Goal: Task Accomplishment & Management: Complete application form

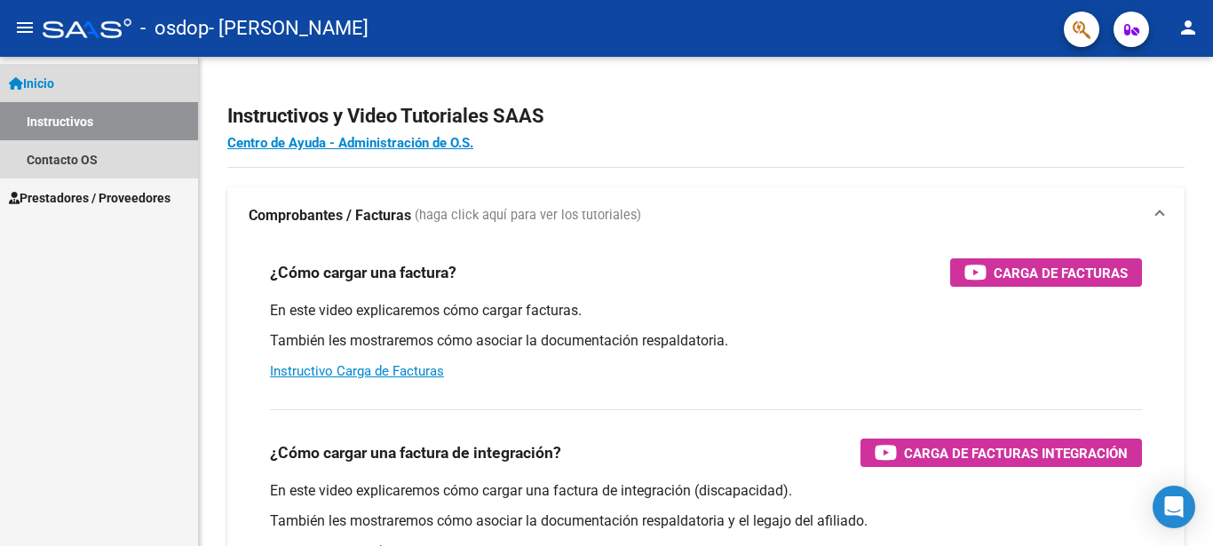
click at [42, 72] on link "Inicio" at bounding box center [99, 83] width 198 height 38
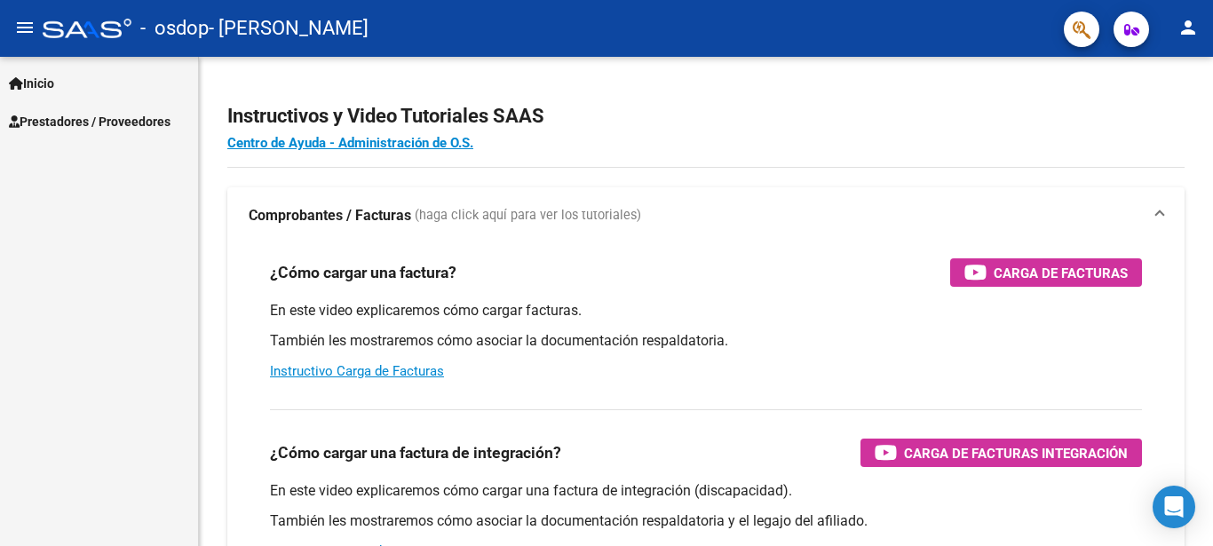
click at [92, 116] on span "Prestadores / Proveedores" at bounding box center [90, 122] width 162 height 20
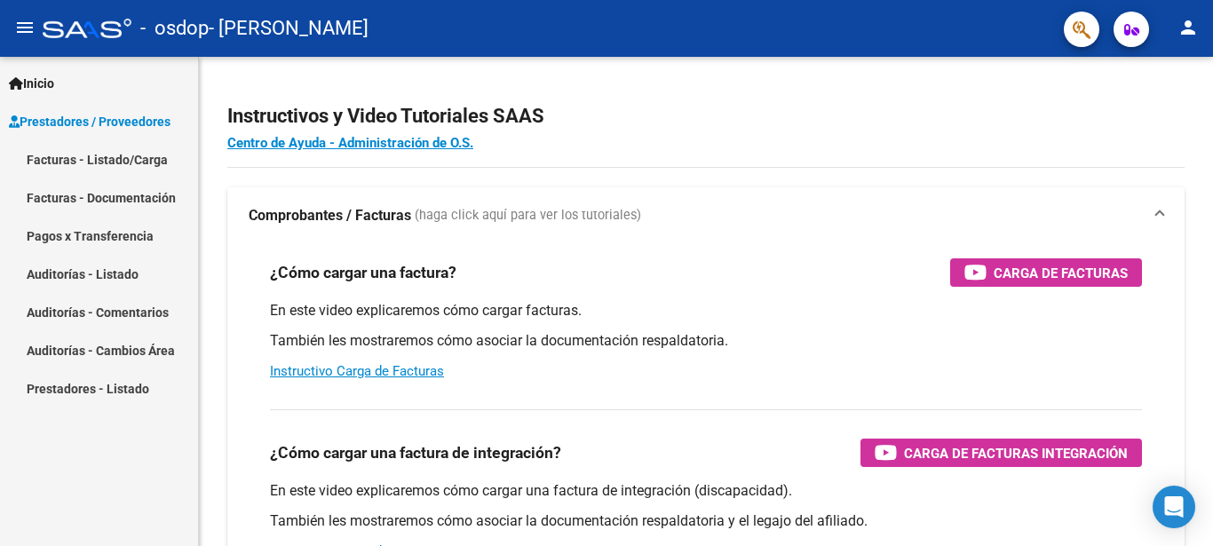
click at [108, 160] on link "Facturas - Listado/Carga" at bounding box center [99, 159] width 198 height 38
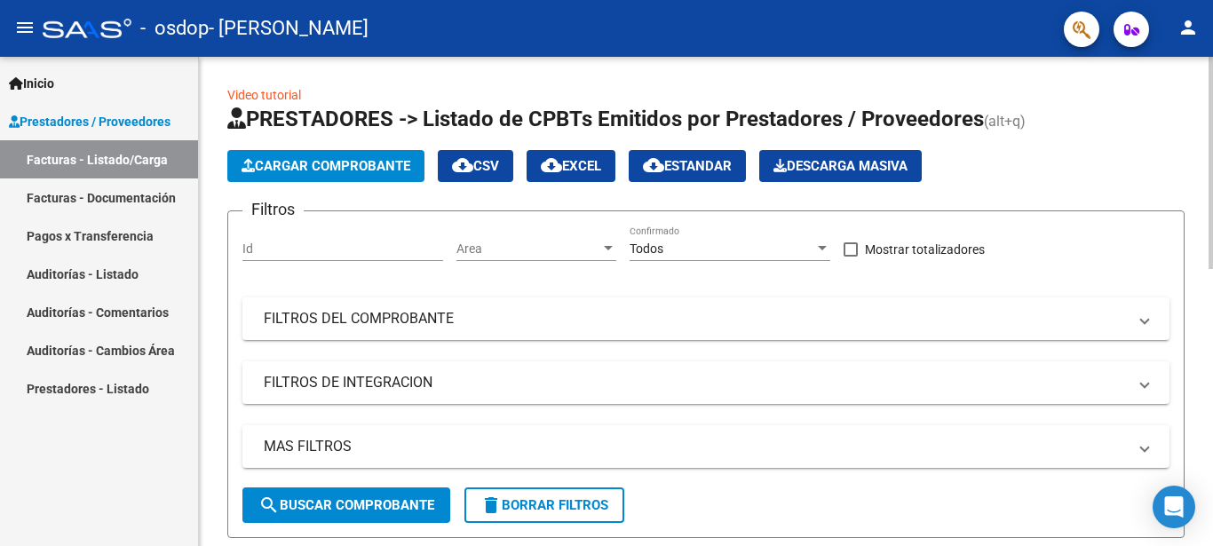
click at [355, 164] on span "Cargar Comprobante" at bounding box center [326, 166] width 169 height 16
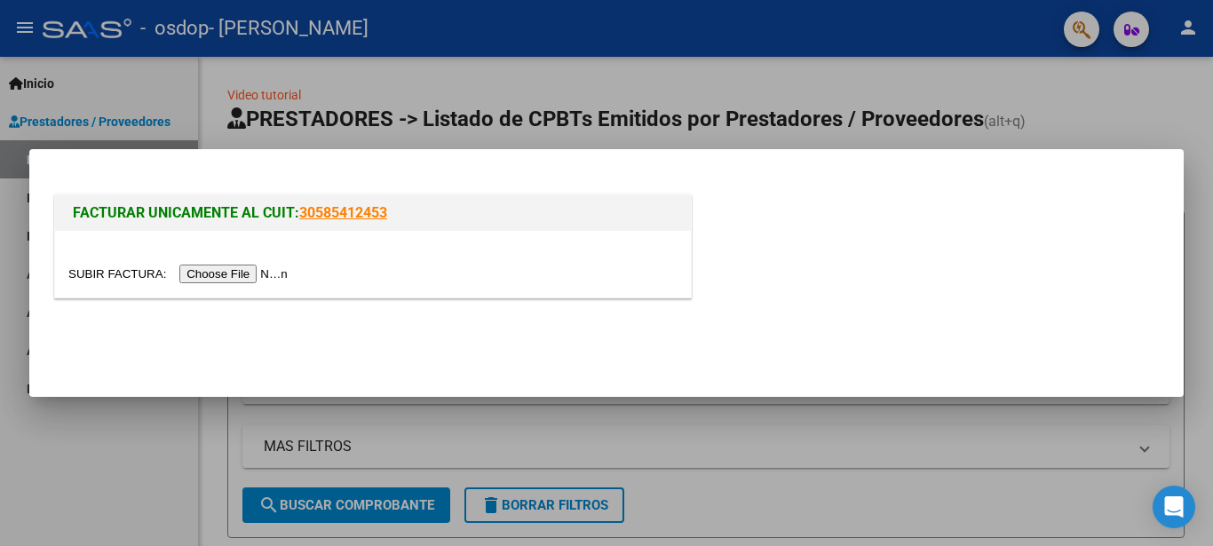
click at [126, 274] on input "file" at bounding box center [180, 274] width 225 height 19
click at [123, 278] on input "file" at bounding box center [180, 274] width 225 height 19
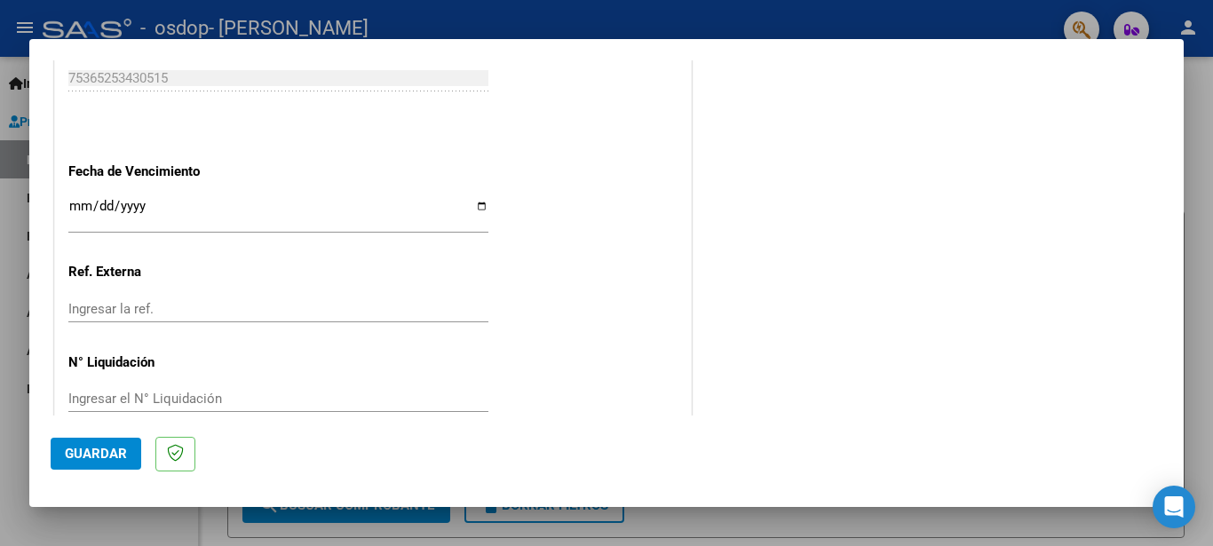
scroll to position [1233, 0]
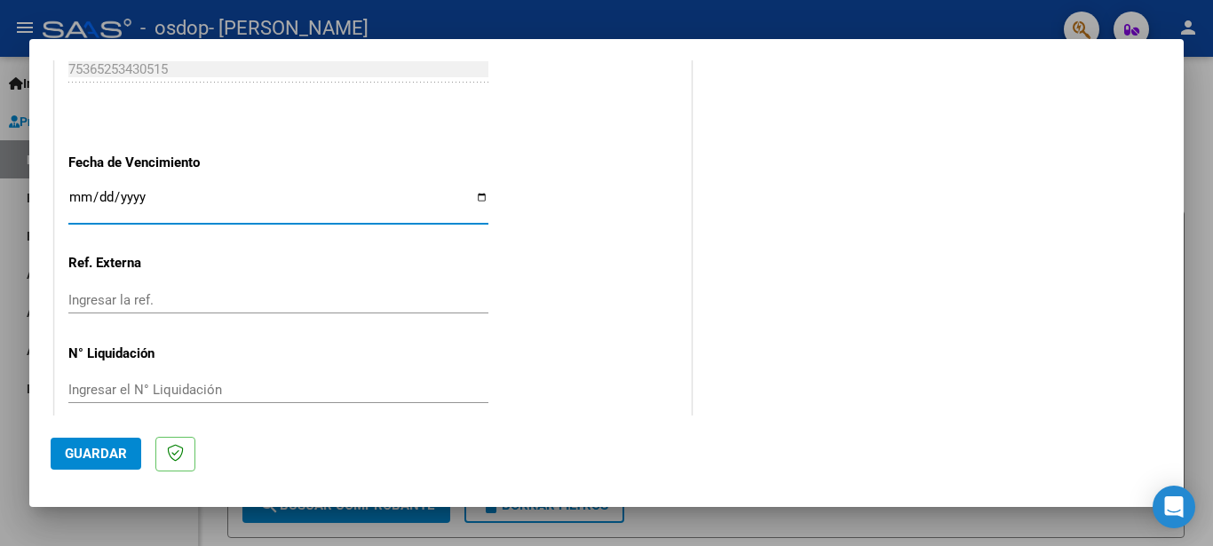
click at [470, 190] on input "Ingresar la fecha" at bounding box center [278, 204] width 420 height 28
click at [151, 190] on input "Ingresar la fecha" at bounding box center [278, 204] width 420 height 28
click at [472, 190] on input "Ingresar la fecha" at bounding box center [278, 204] width 420 height 28
type input "0001-09-17"
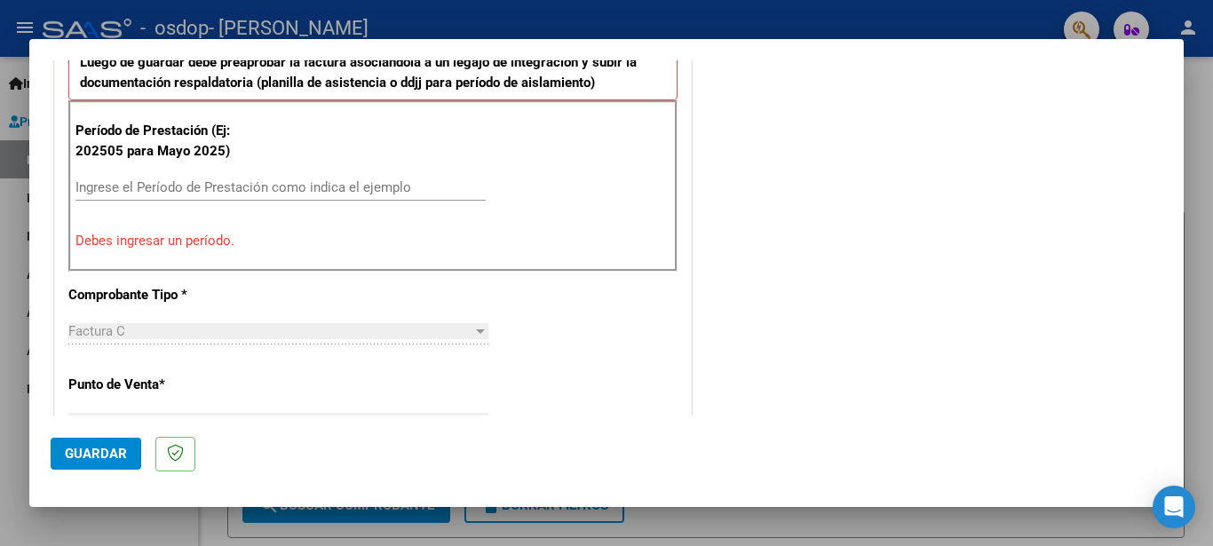
scroll to position [465, 0]
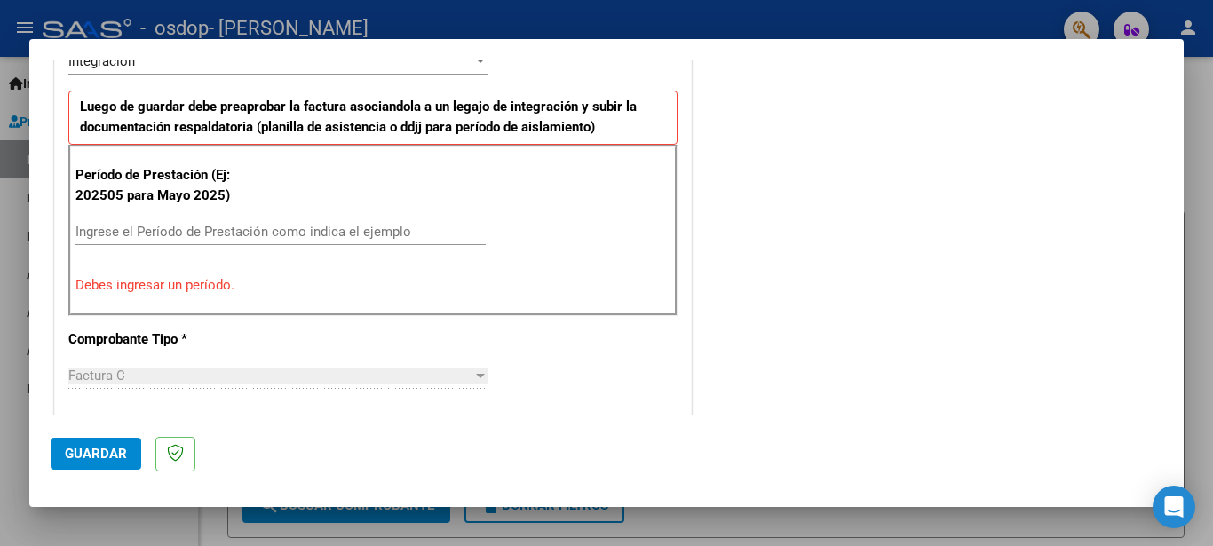
click at [193, 226] on div "Ingrese el Período de Prestación como indica el ejemplo" at bounding box center [281, 232] width 410 height 27
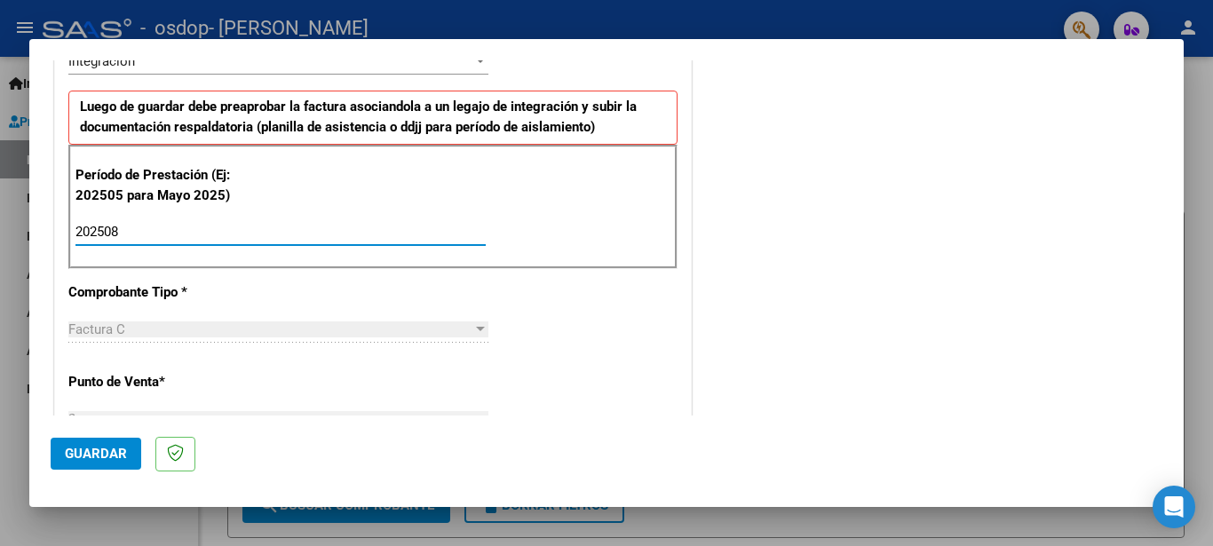
type input "202508"
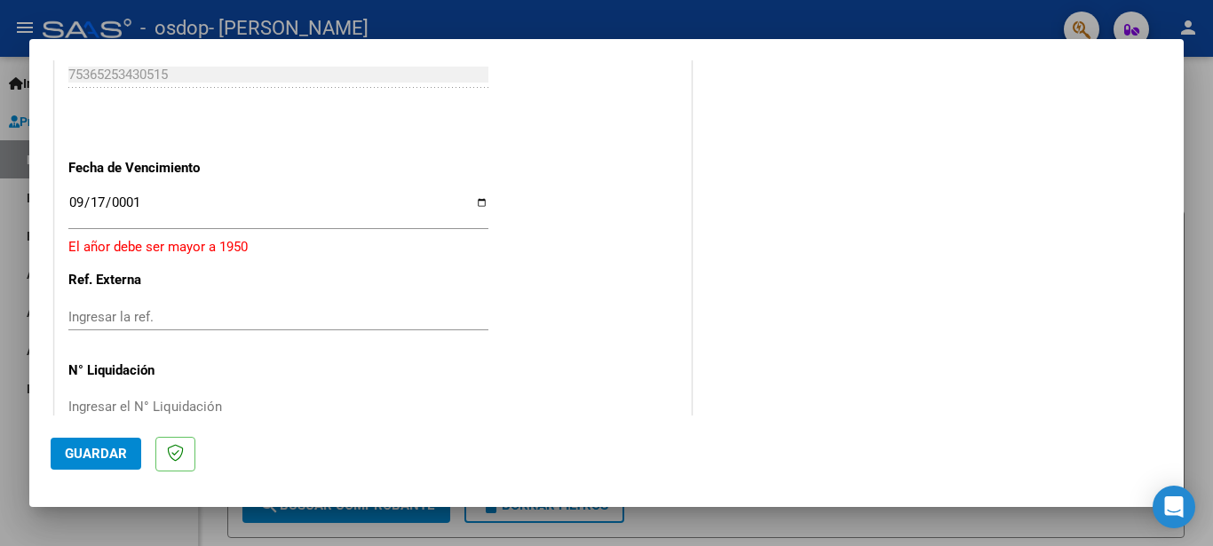
scroll to position [1197, 0]
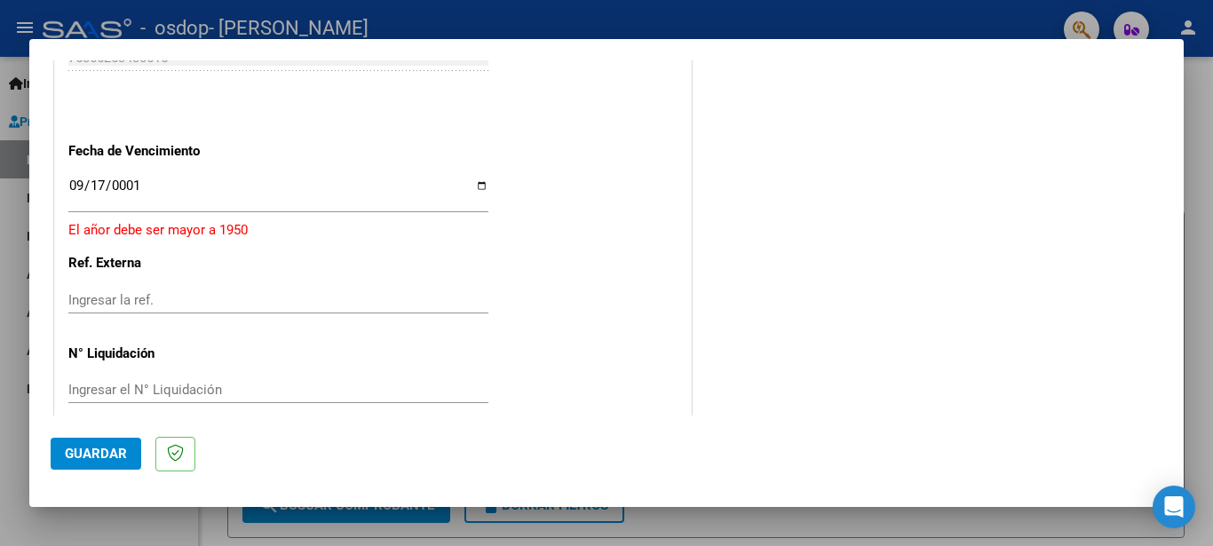
click at [178, 179] on input "0001-09-17" at bounding box center [278, 193] width 420 height 28
click at [256, 175] on div "0001-09-17 Ingresar la fecha" at bounding box center [278, 194] width 420 height 38
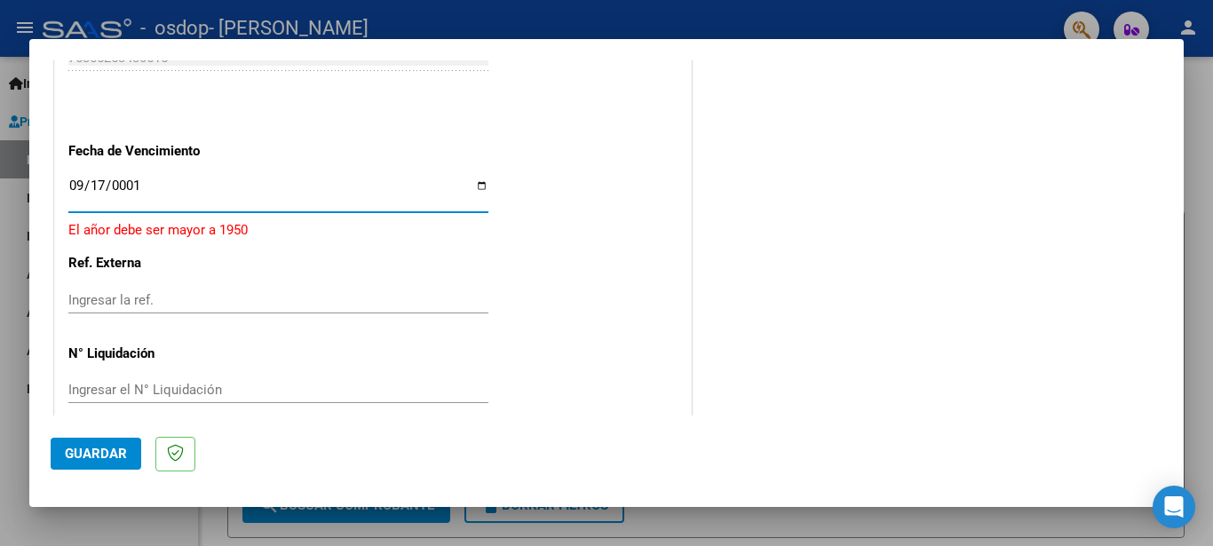
click at [140, 179] on input "0001-09-17" at bounding box center [278, 193] width 420 height 28
type input "[DATE]"
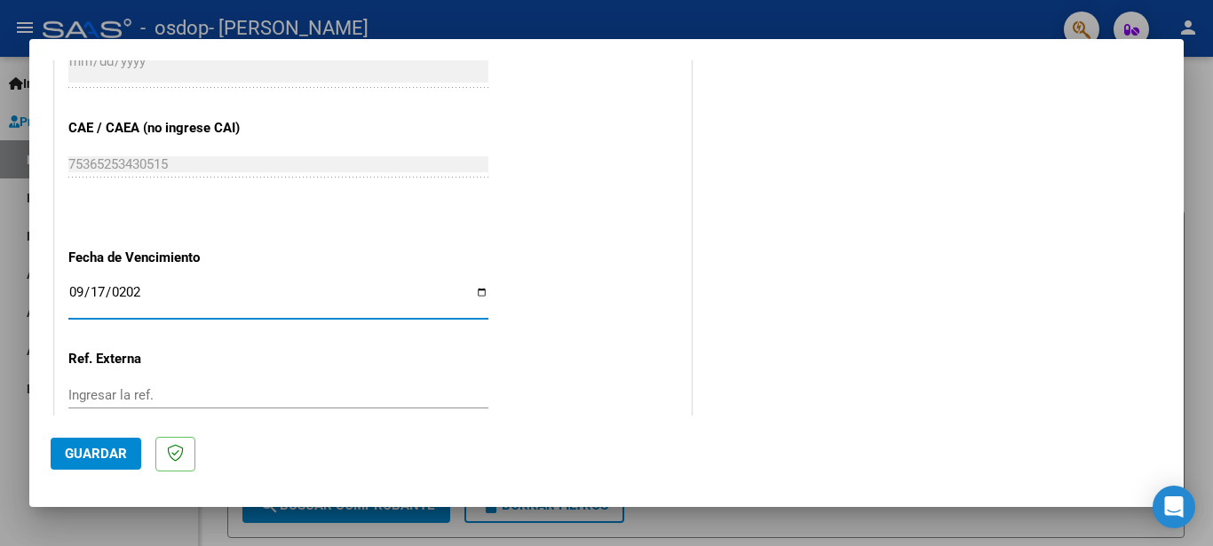
scroll to position [1187, 0]
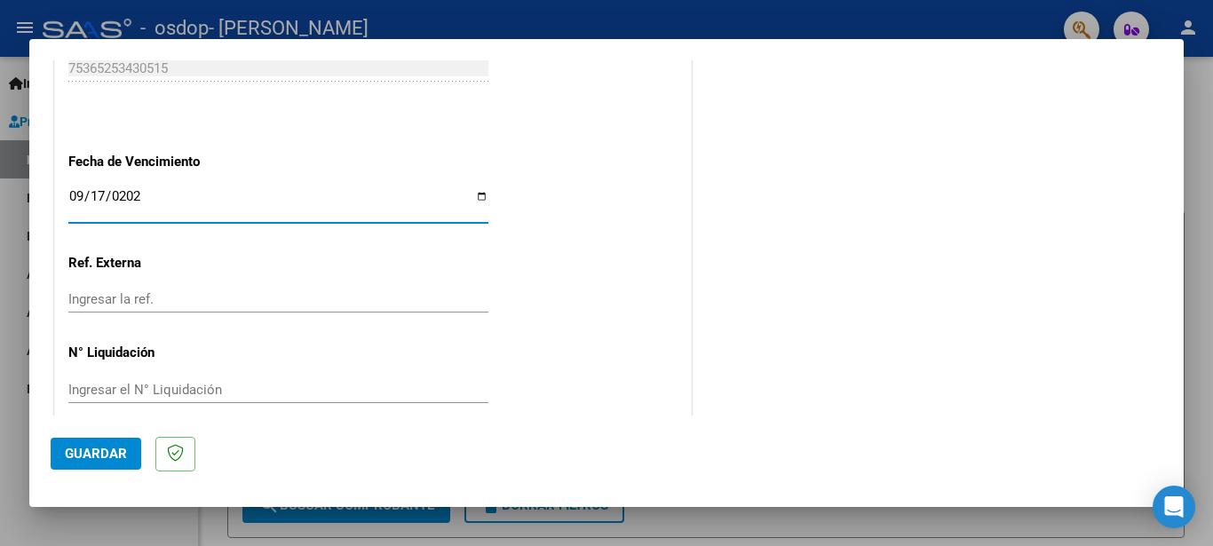
click at [60, 452] on button "Guardar" at bounding box center [96, 454] width 91 height 32
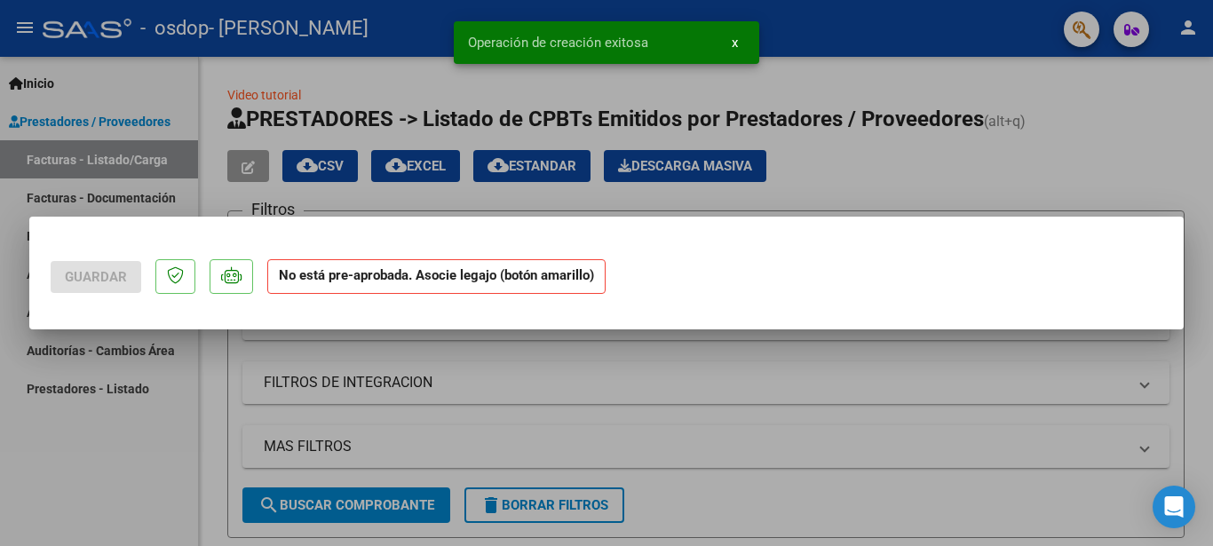
scroll to position [0, 0]
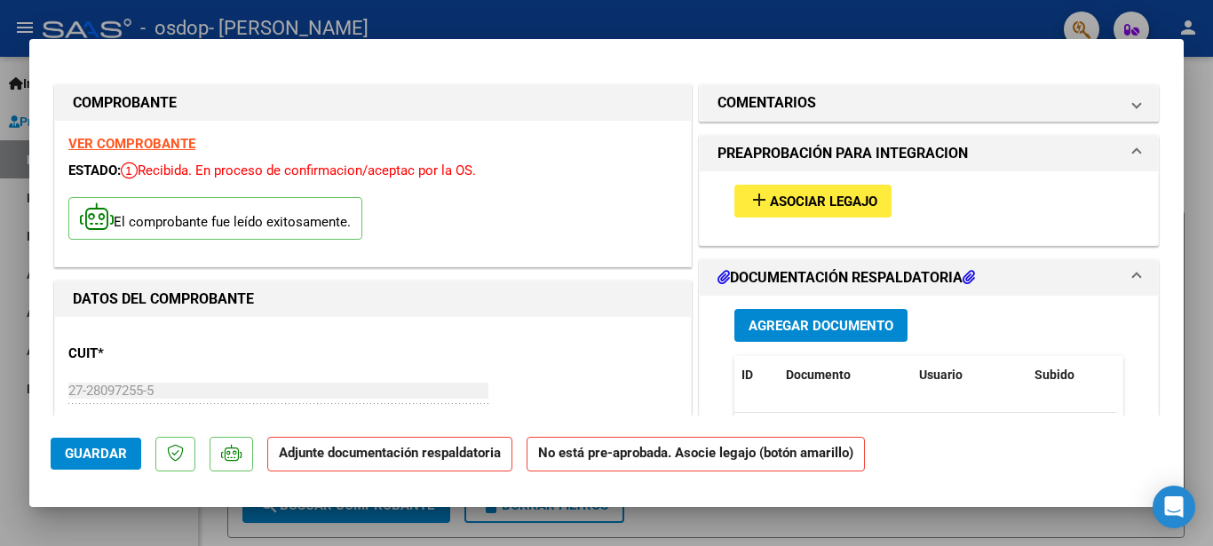
click at [798, 197] on span "Asociar Legajo" at bounding box center [823, 202] width 107 height 16
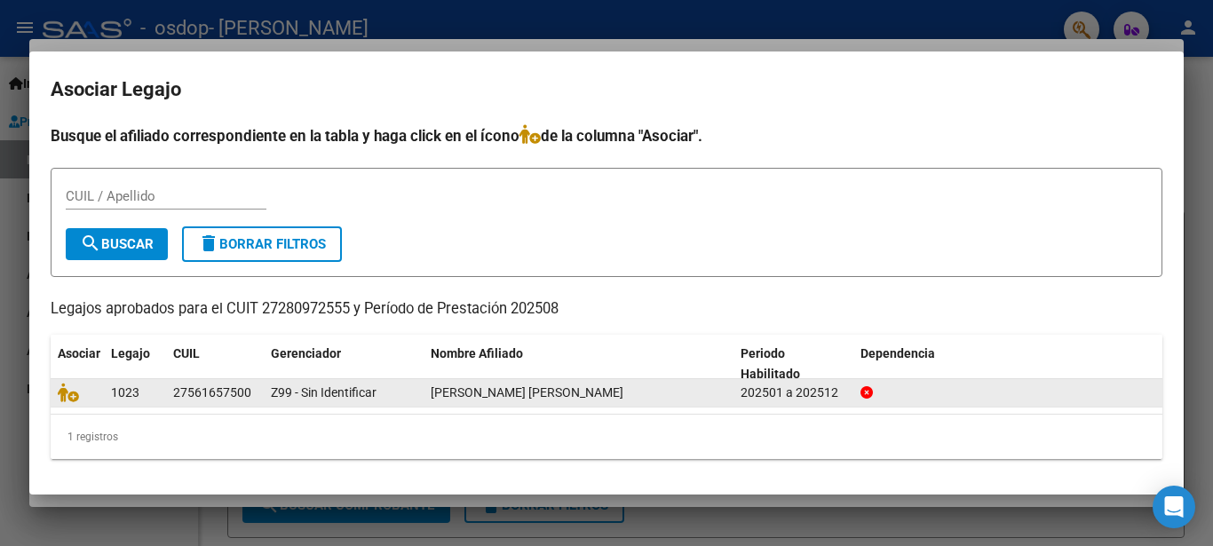
click at [558, 392] on div "[PERSON_NAME] [PERSON_NAME]" at bounding box center [579, 393] width 296 height 20
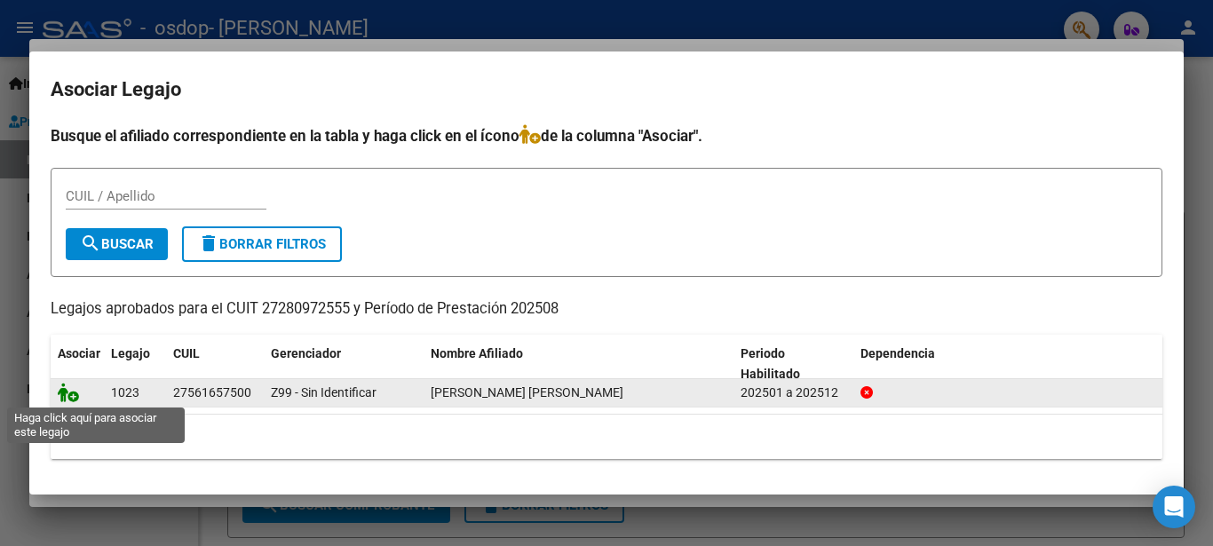
click at [68, 388] on icon at bounding box center [68, 393] width 21 height 20
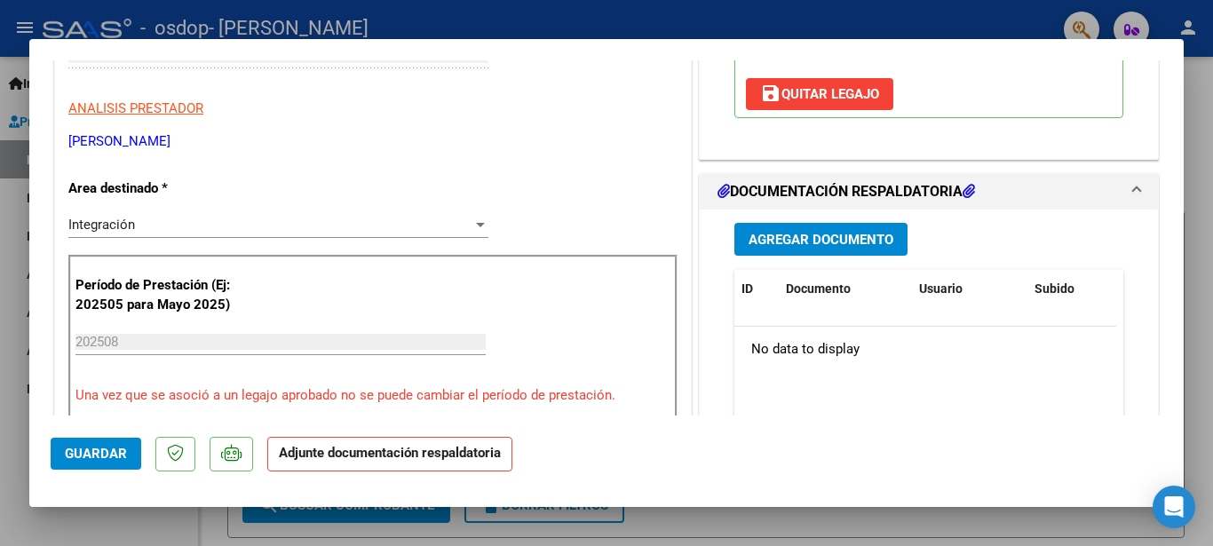
scroll to position [288, 0]
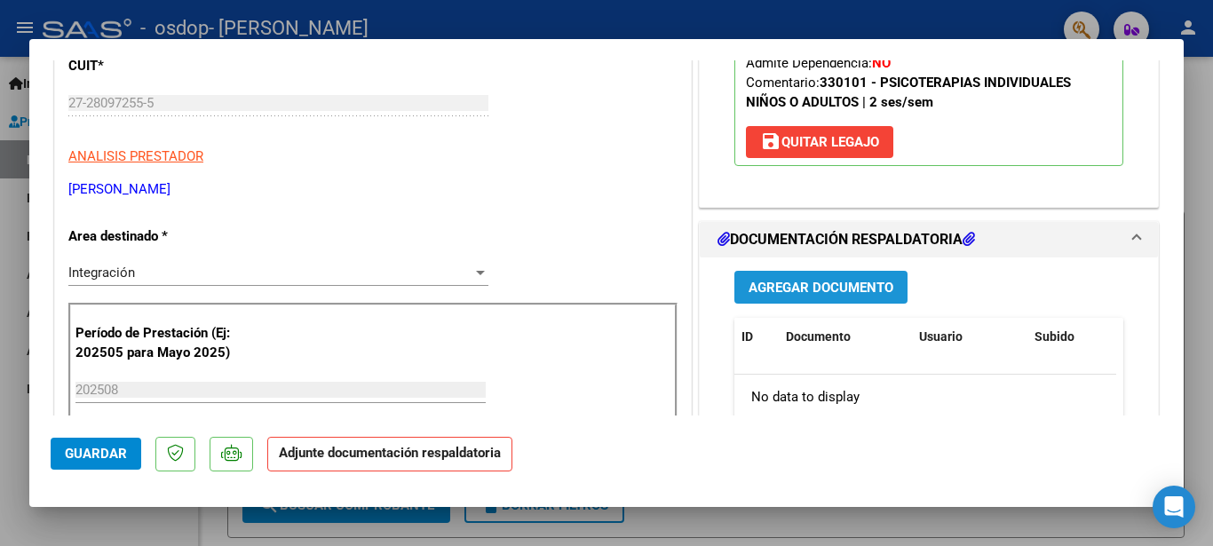
click at [802, 287] on span "Agregar Documento" at bounding box center [821, 288] width 145 height 16
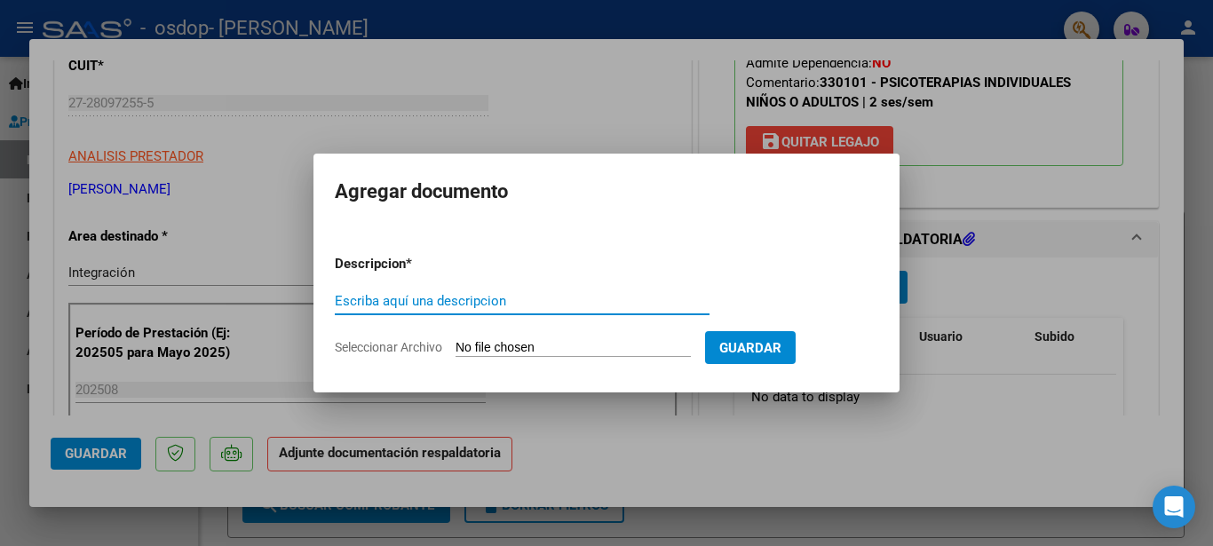
click at [470, 348] on input "Seleccionar Archivo" at bounding box center [573, 348] width 235 height 17
type input "C:\fakepath\Asistencia [PERSON_NAME] [DATE].pdf"
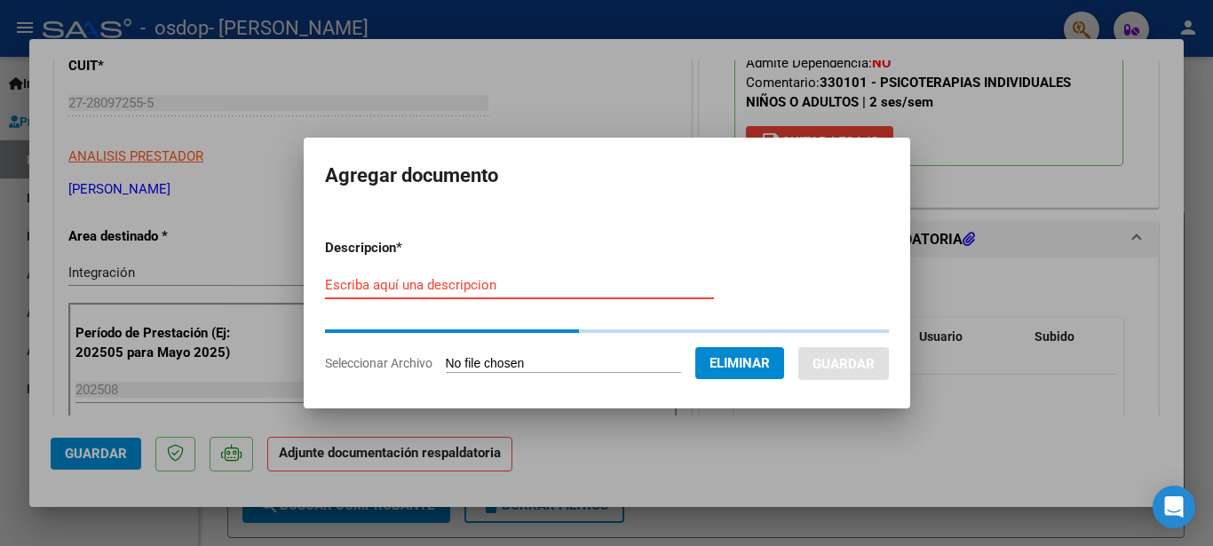
click at [493, 283] on input "Escriba aquí una descripcion" at bounding box center [519, 285] width 389 height 16
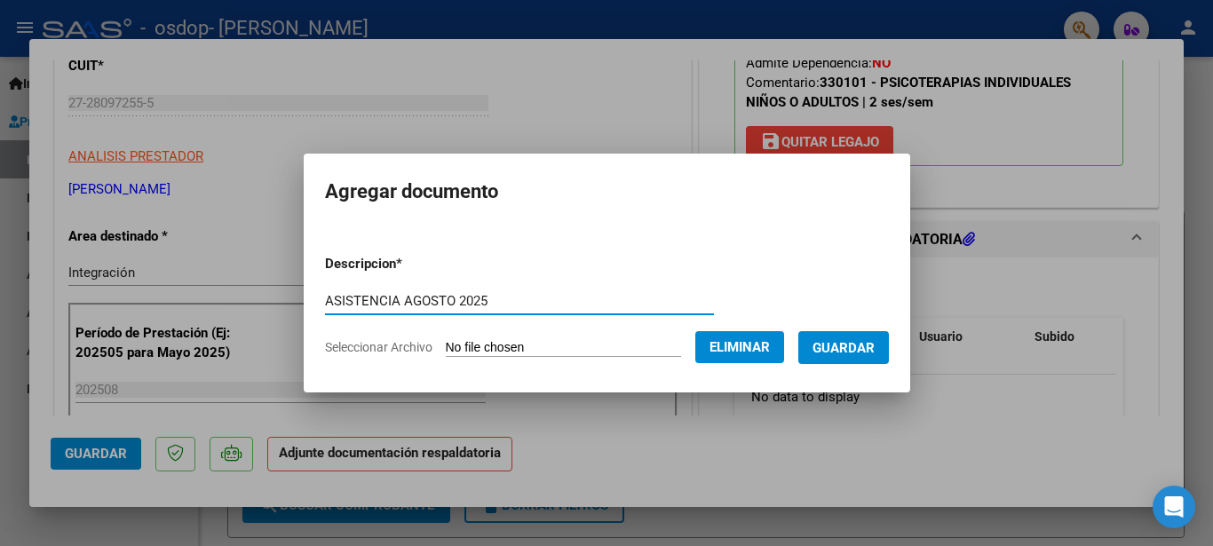
type input "ASISTENCIA AGOSTO 2025"
click at [841, 341] on span "Guardar" at bounding box center [844, 348] width 62 height 16
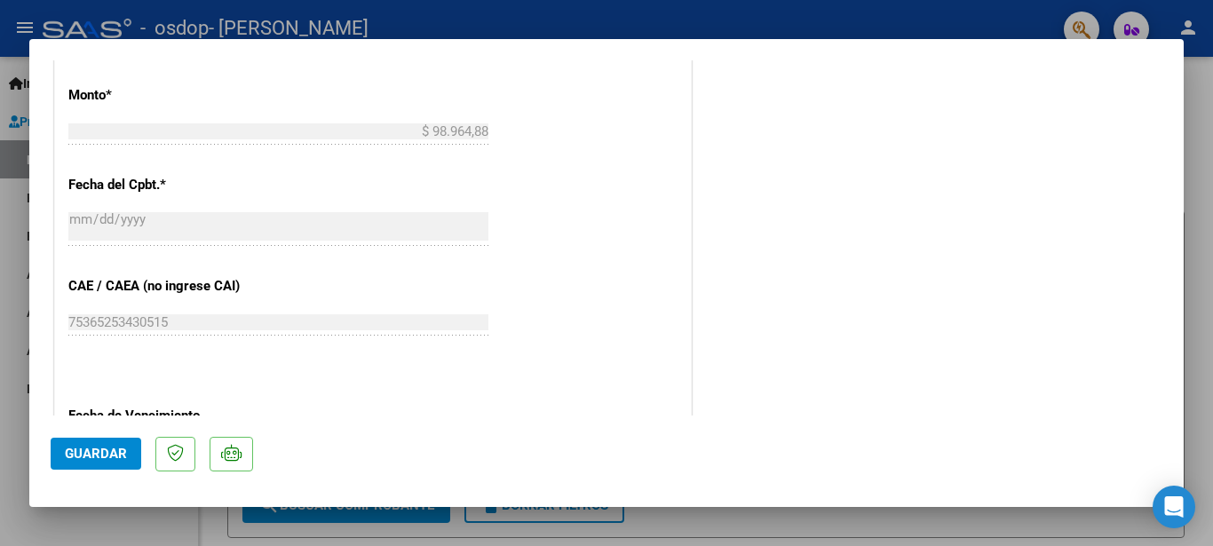
scroll to position [1213, 0]
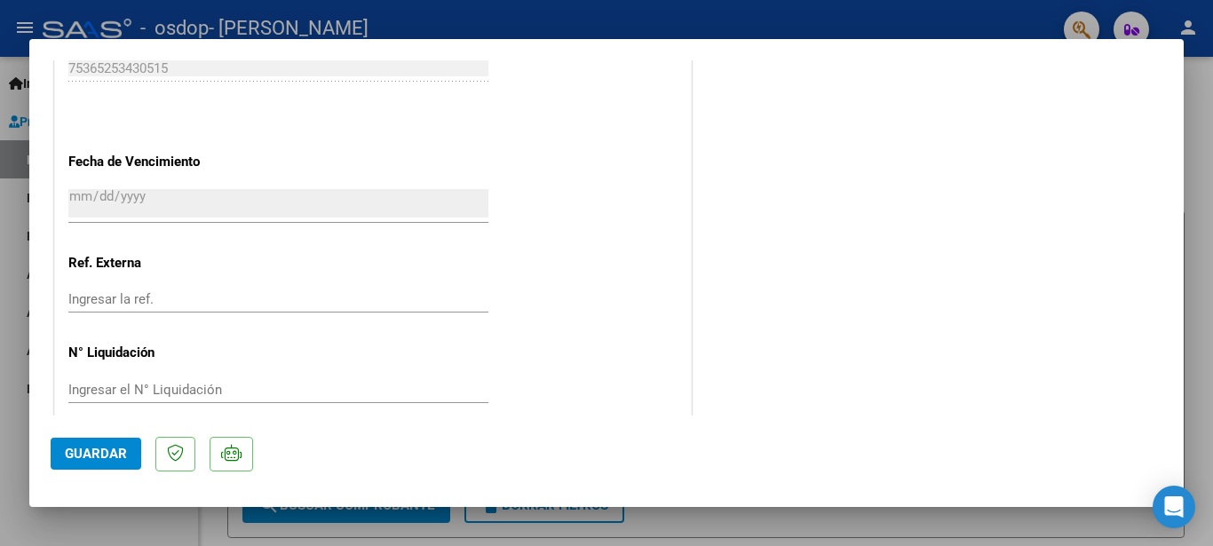
click at [101, 447] on span "Guardar" at bounding box center [96, 454] width 62 height 16
